Goal: Information Seeking & Learning: Learn about a topic

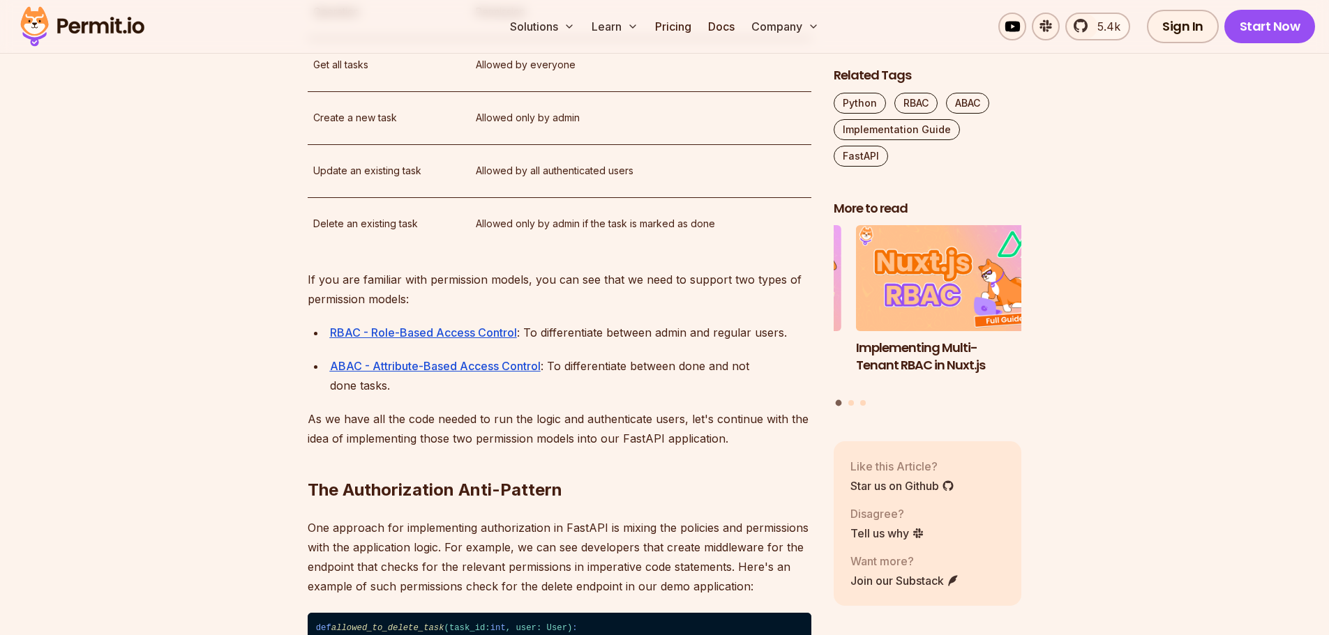
scroll to position [1953, 0]
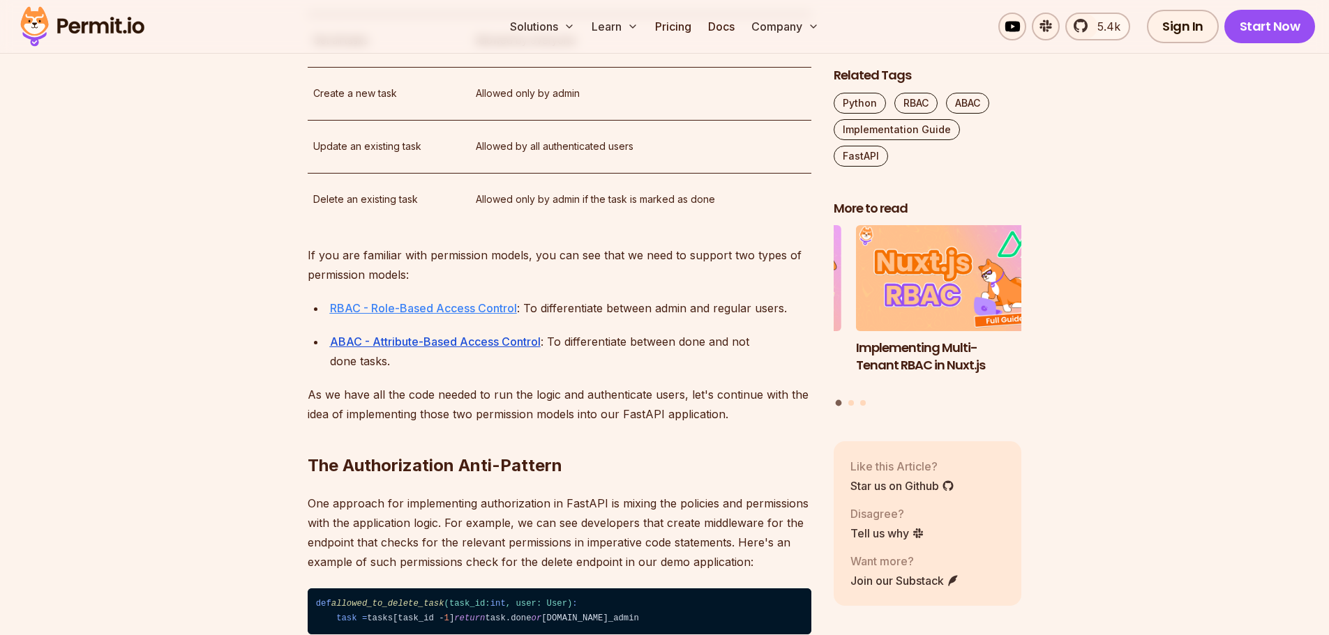
click at [419, 315] on u "RBAC - Role-Based Access Control" at bounding box center [423, 308] width 187 height 14
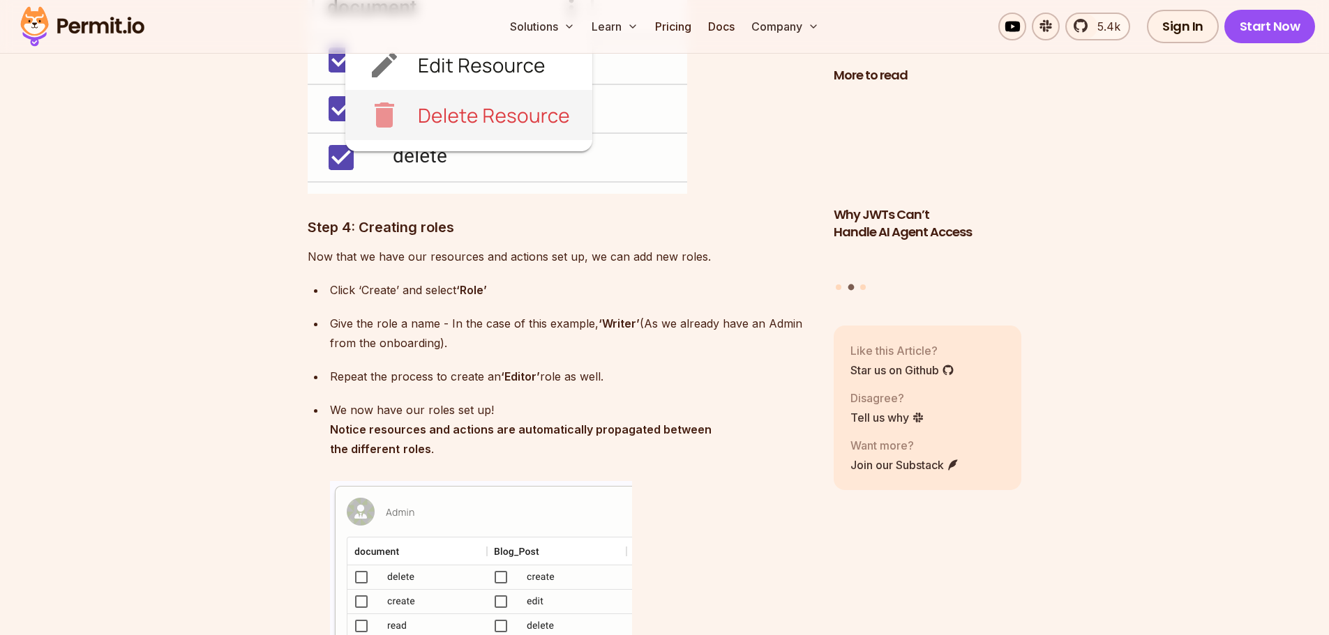
scroll to position [5719, 0]
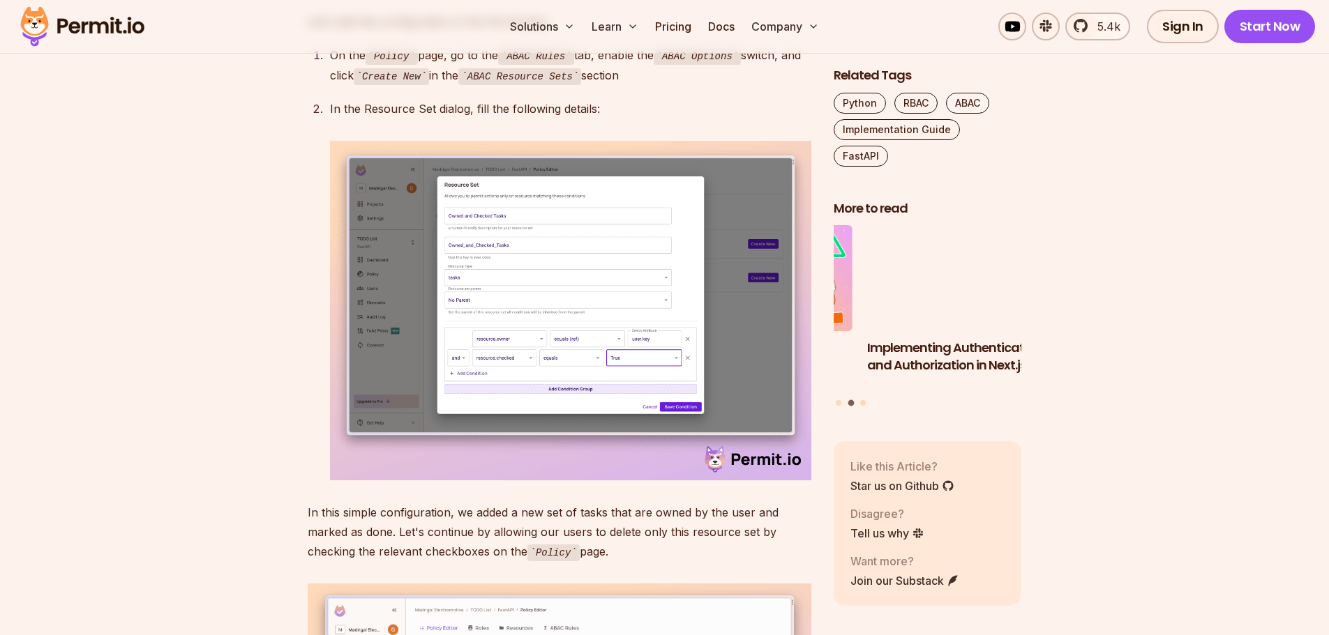
scroll to position [7611, 0]
